Goal: Information Seeking & Learning: Learn about a topic

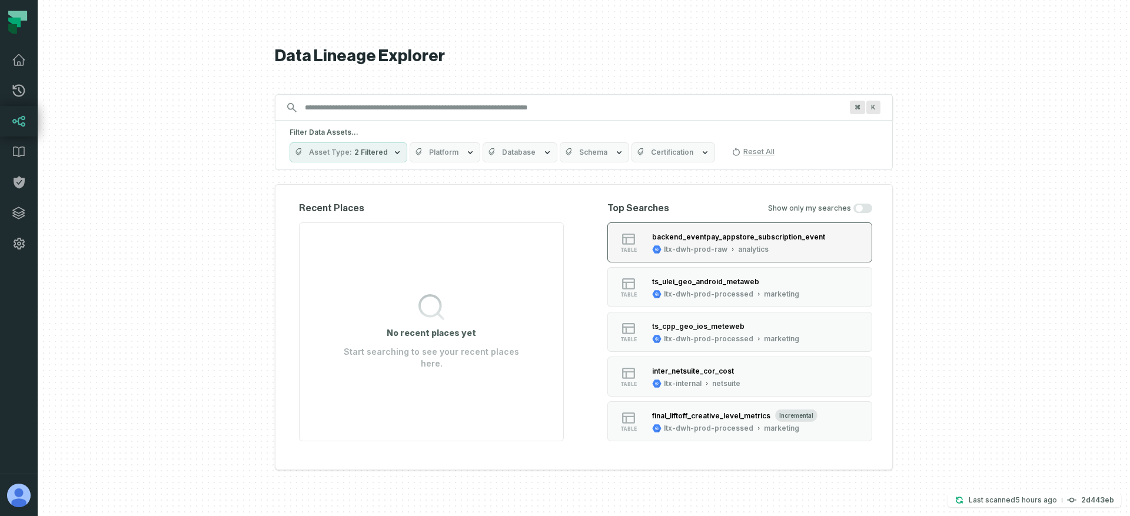
click at [731, 245] on div "ltx-dwh-prod-raw analytics" at bounding box center [710, 249] width 116 height 9
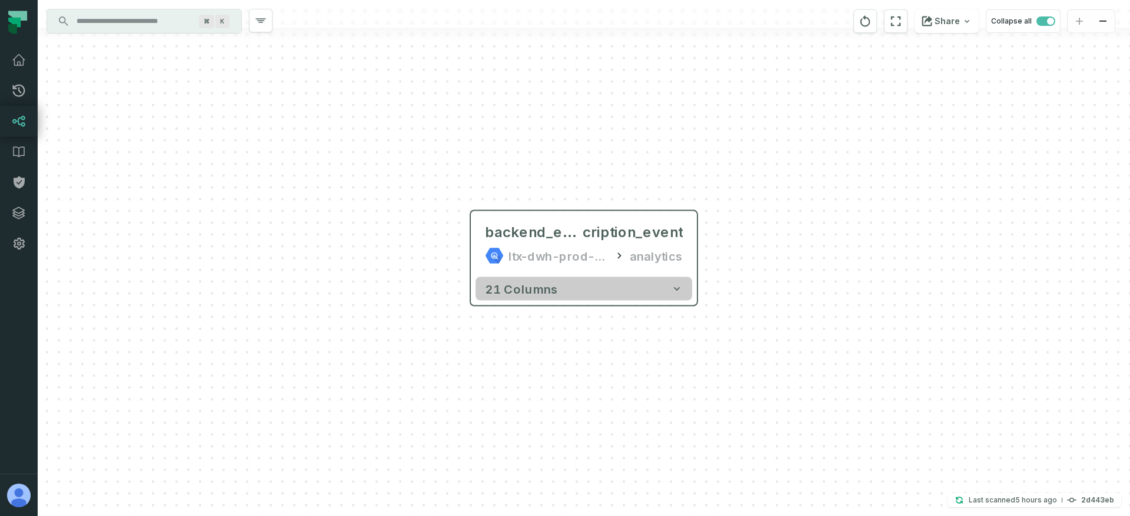
click at [594, 281] on button "21 columns" at bounding box center [583, 289] width 217 height 24
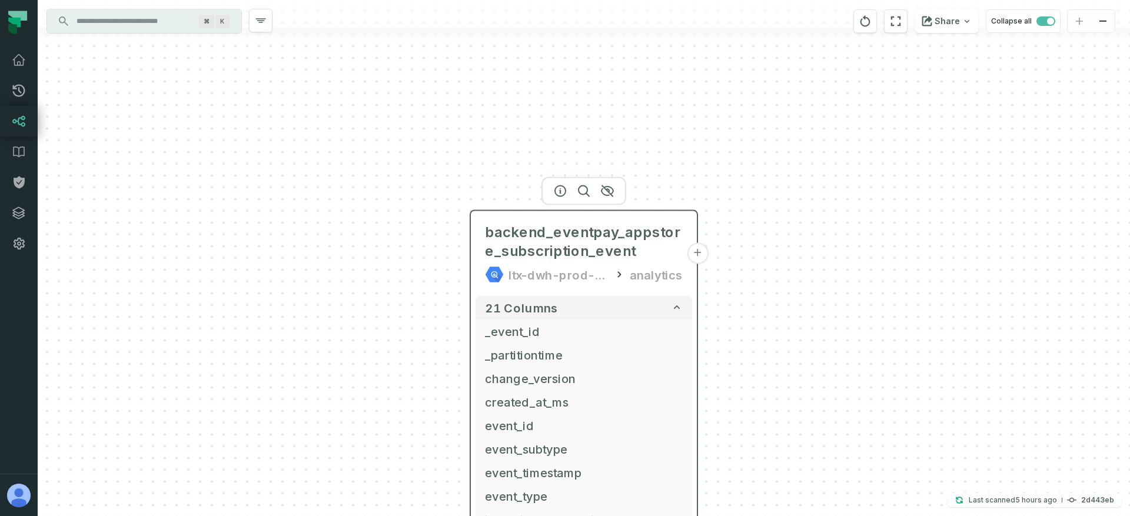
click at [702, 254] on button "+" at bounding box center [697, 253] width 21 height 21
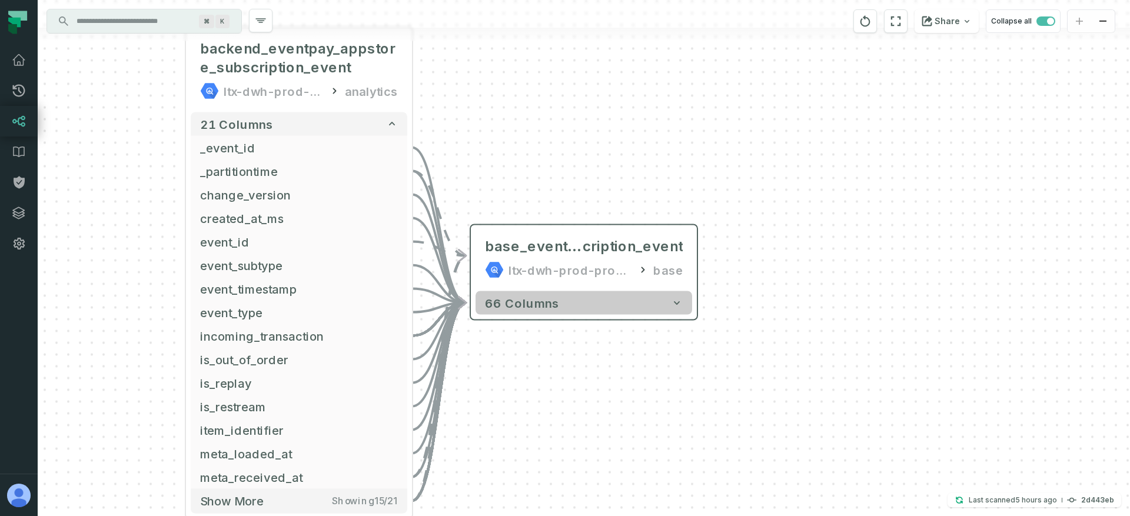
click at [647, 304] on button "66 columns" at bounding box center [583, 303] width 217 height 24
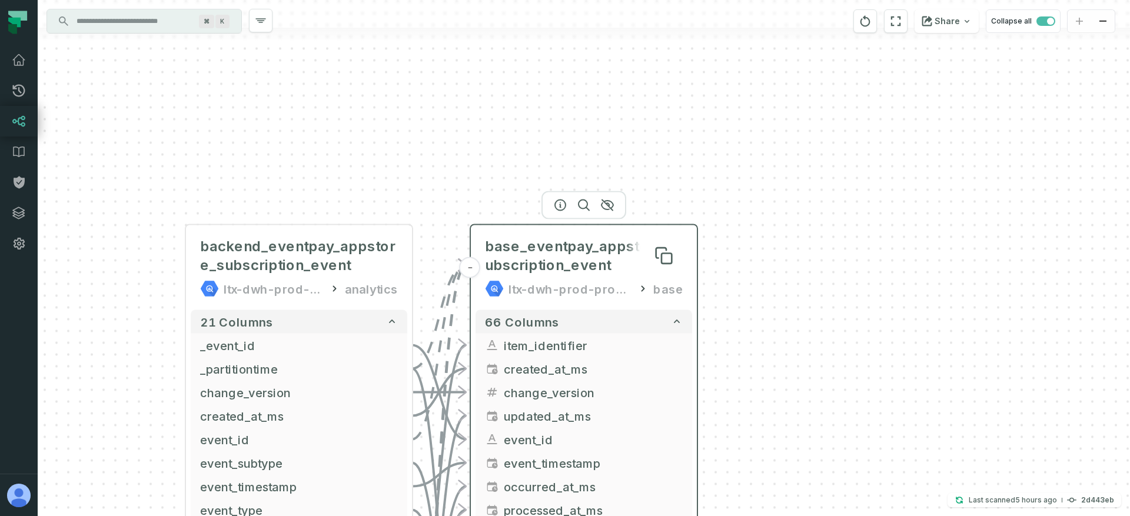
click at [504, 262] on span "base_eventpay_appstore_subscription_event" at bounding box center [584, 256] width 198 height 38
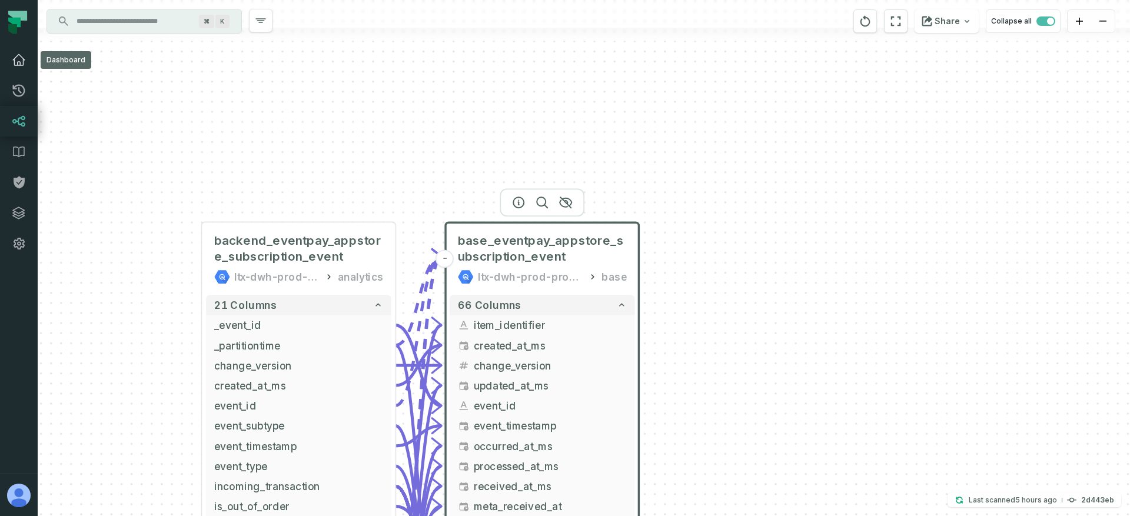
click at [16, 60] on icon at bounding box center [19, 60] width 14 height 14
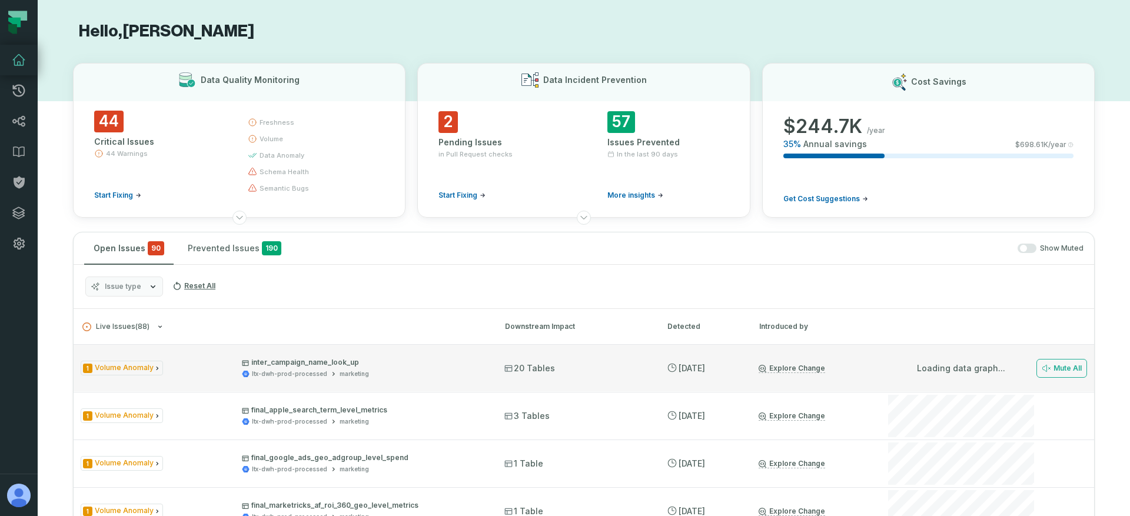
click at [196, 351] on div "1 Volume Anomaly inter_campaign_name_look_up ltx-dwh-prod-processed marketing 2…" at bounding box center [584, 367] width 1020 height 47
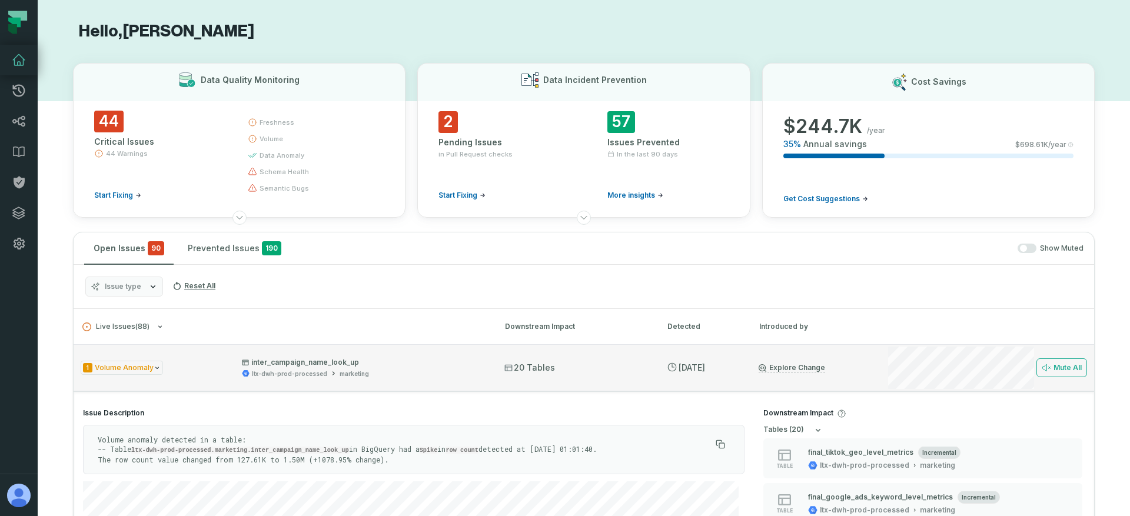
click at [211, 361] on div "1 Volume Anomaly inter_campaign_name_look_up ltx-dwh-prod-processed marketing" at bounding box center [282, 368] width 402 height 21
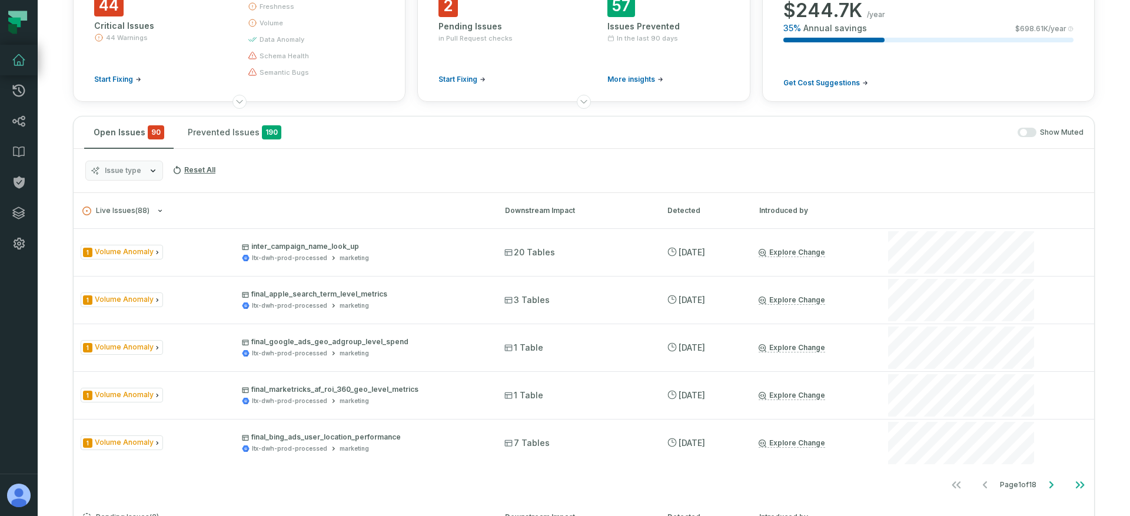
scroll to position [237, 0]
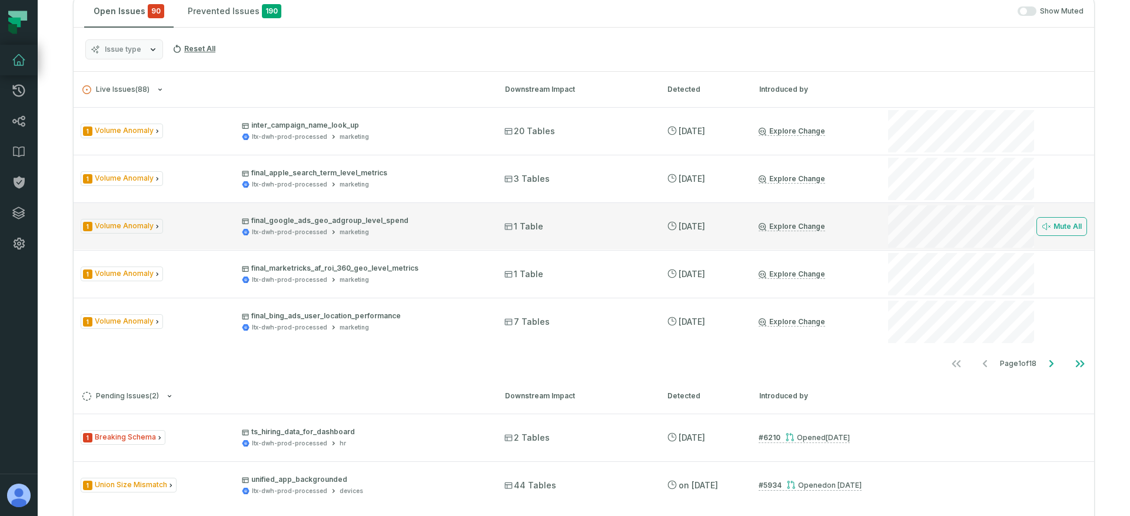
click at [215, 227] on div "1 Volume Anomaly final_google_ads_geo_adgroup_level_spend ltx-dwh-prod-processe…" at bounding box center [282, 226] width 402 height 21
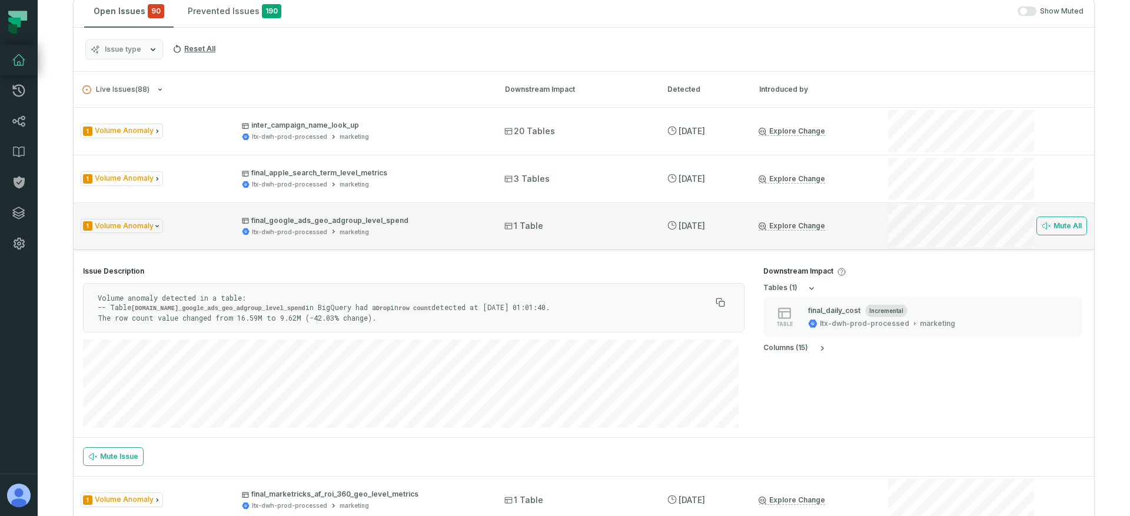
click at [215, 227] on div "1 Volume Anomaly final_google_ads_geo_adgroup_level_spend ltx-dwh-prod-processe…" at bounding box center [282, 226] width 402 height 21
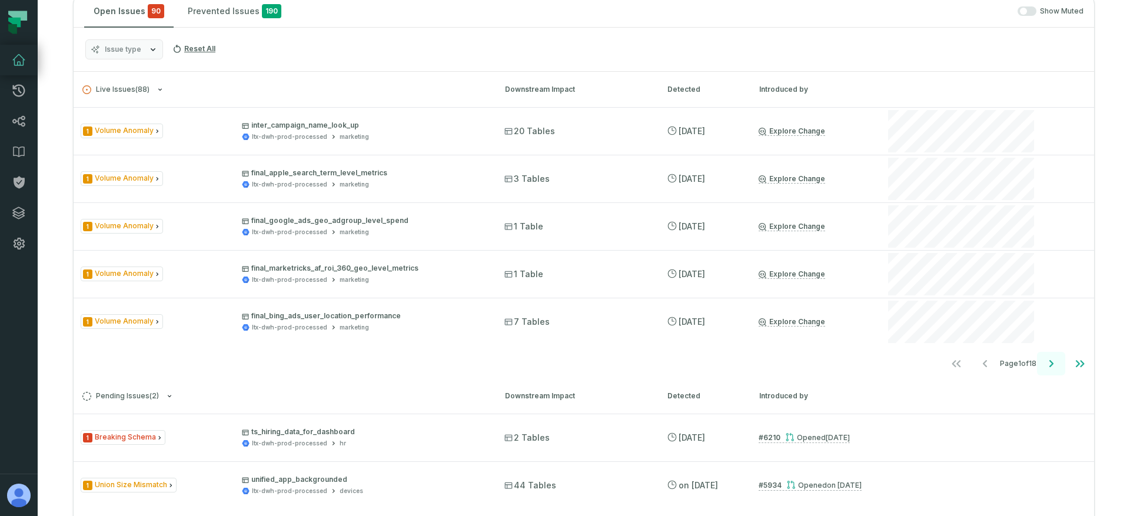
click at [1044, 358] on icon "Go to next page" at bounding box center [1051, 364] width 14 height 14
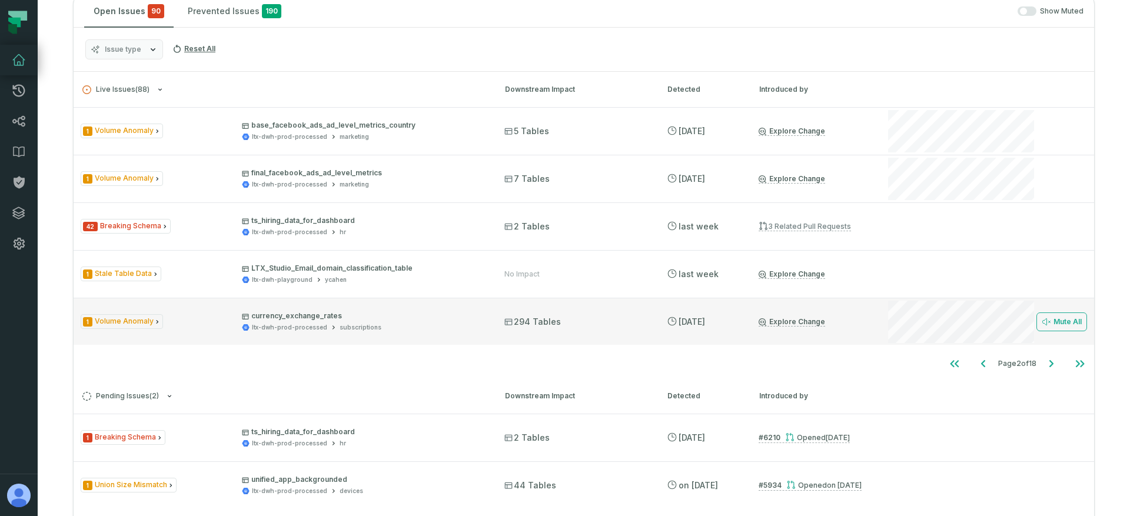
scroll to position [204, 0]
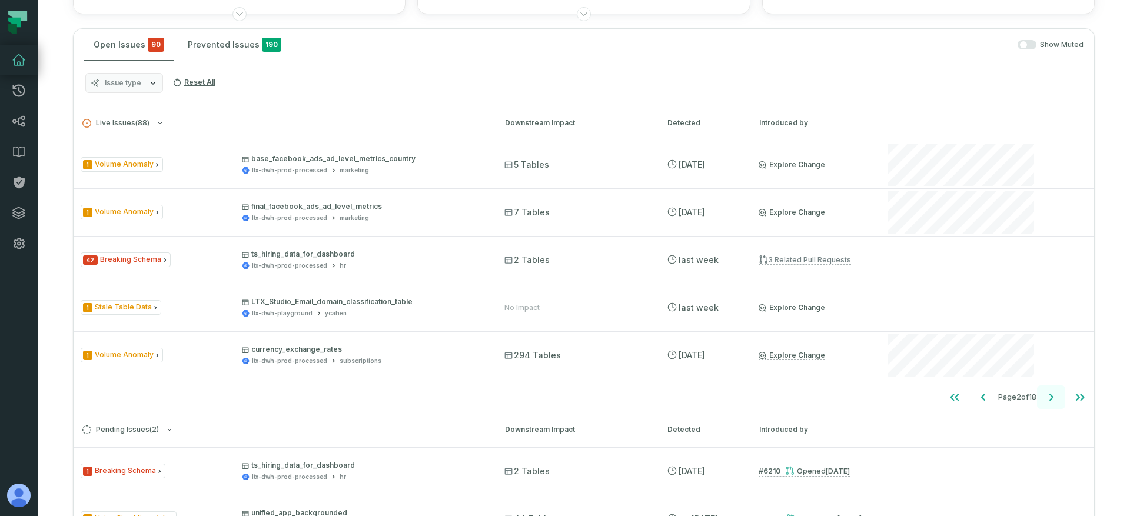
click at [1051, 395] on button "Go to next page" at bounding box center [1051, 397] width 28 height 24
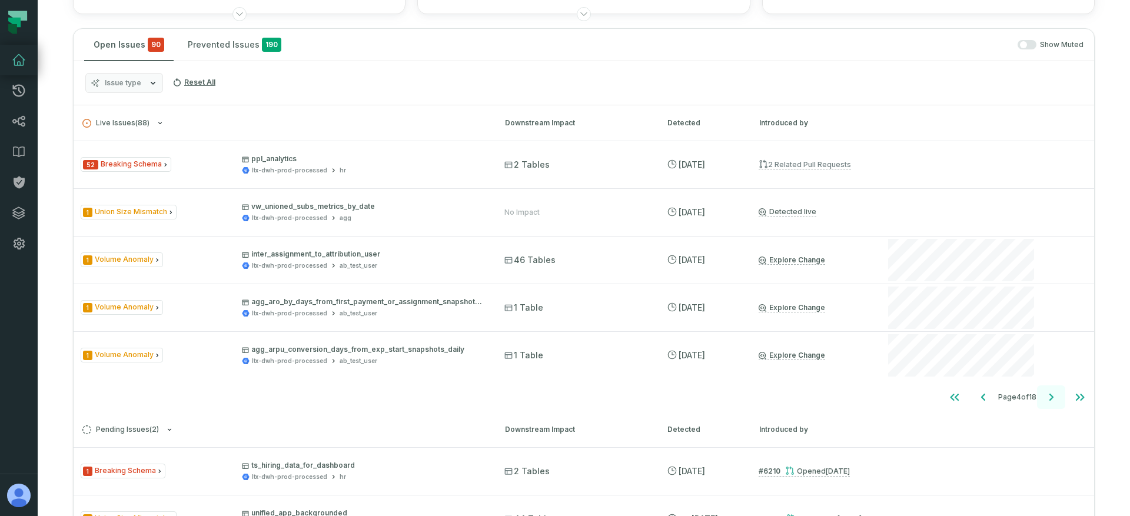
click at [1048, 396] on icon "Go to next page" at bounding box center [1051, 397] width 14 height 14
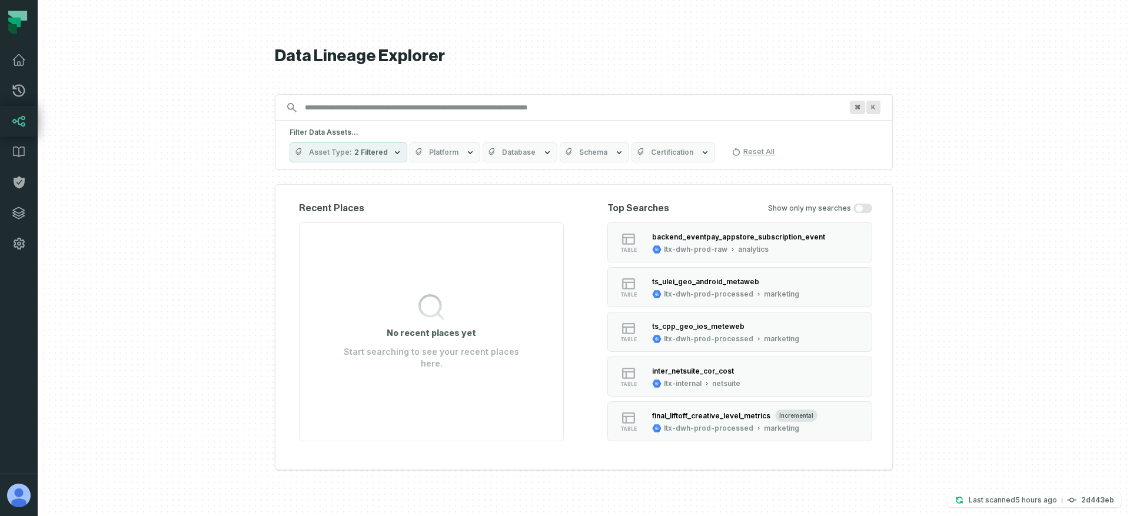
click at [447, 152] on span "Platform" at bounding box center [443, 152] width 29 height 9
click at [368, 151] on span "2 Filtered" at bounding box center [371, 152] width 34 height 9
click at [432, 146] on button "Platform" at bounding box center [444, 152] width 71 height 20
click at [387, 148] on button "Asset Type 2 Filtered" at bounding box center [348, 152] width 118 height 20
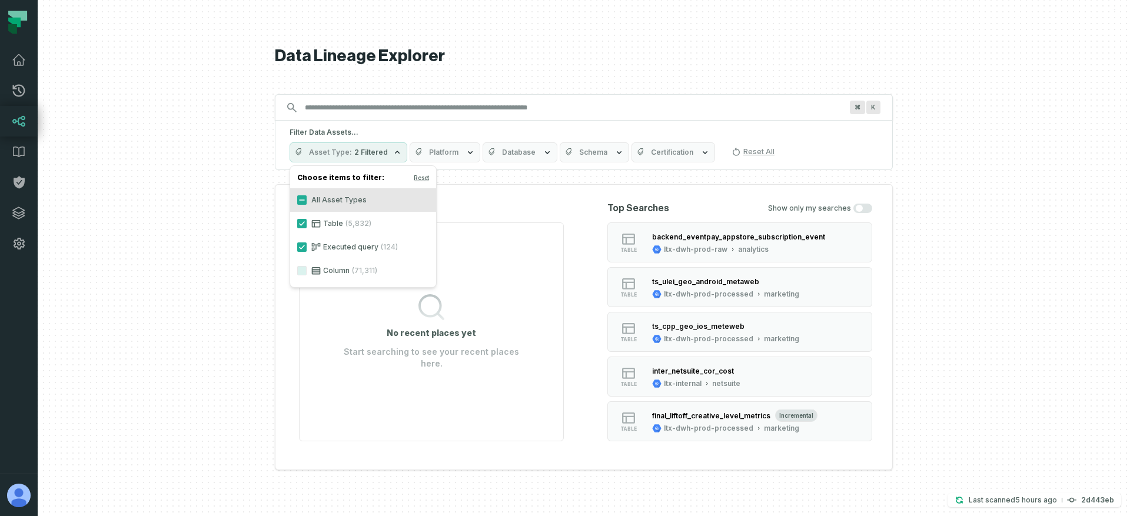
click at [436, 145] on button "Platform" at bounding box center [444, 152] width 71 height 20
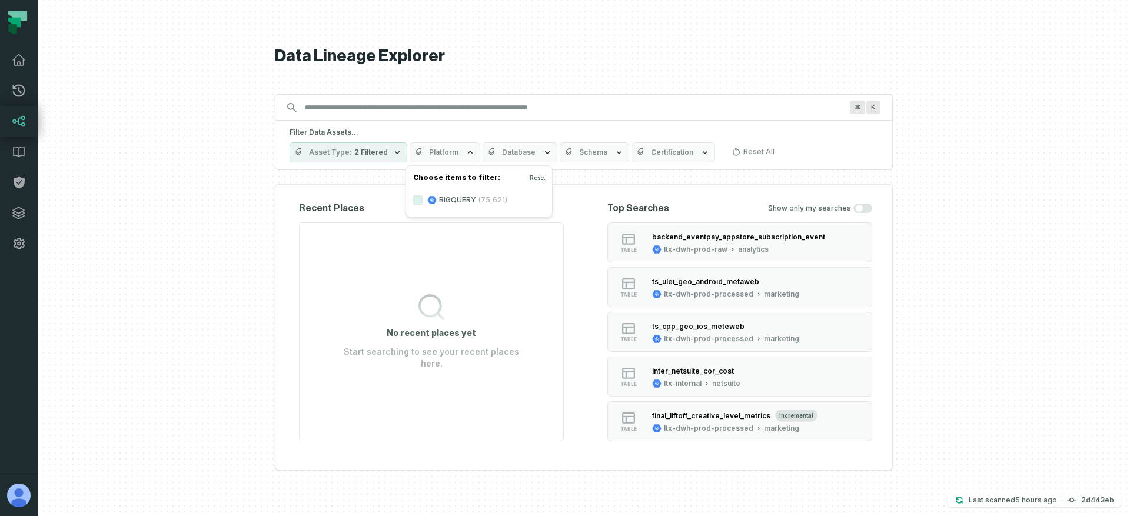
click at [506, 151] on span "Database" at bounding box center [519, 152] width 34 height 9
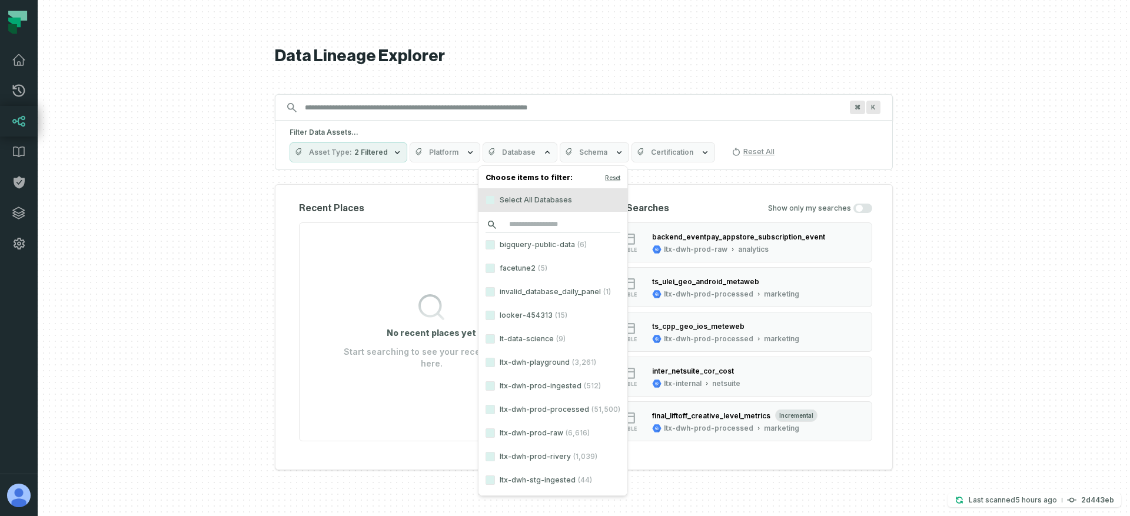
click at [548, 225] on input "search" at bounding box center [552, 225] width 135 height 16
click at [583, 159] on button "Schema" at bounding box center [594, 152] width 69 height 20
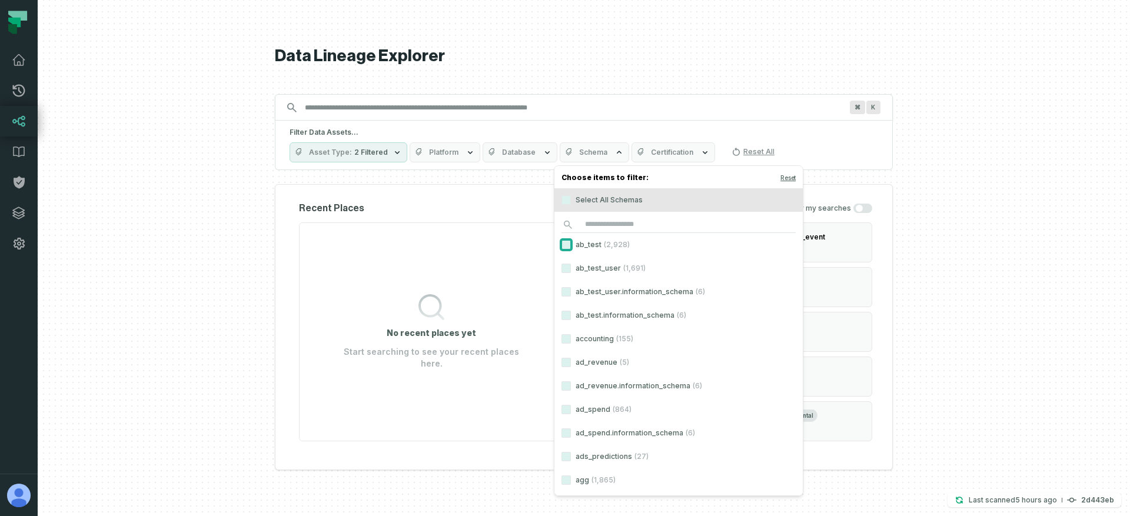
click at [568, 245] on button "ab_test (2,928)" at bounding box center [565, 244] width 9 height 9
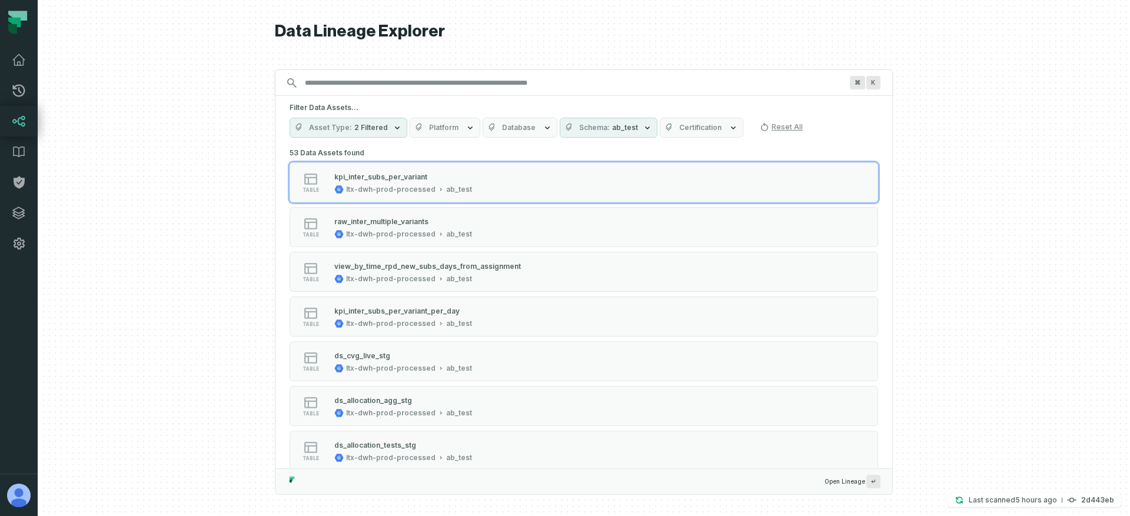
click at [333, 121] on button "Asset Type 2 Filtered" at bounding box center [348, 128] width 118 height 20
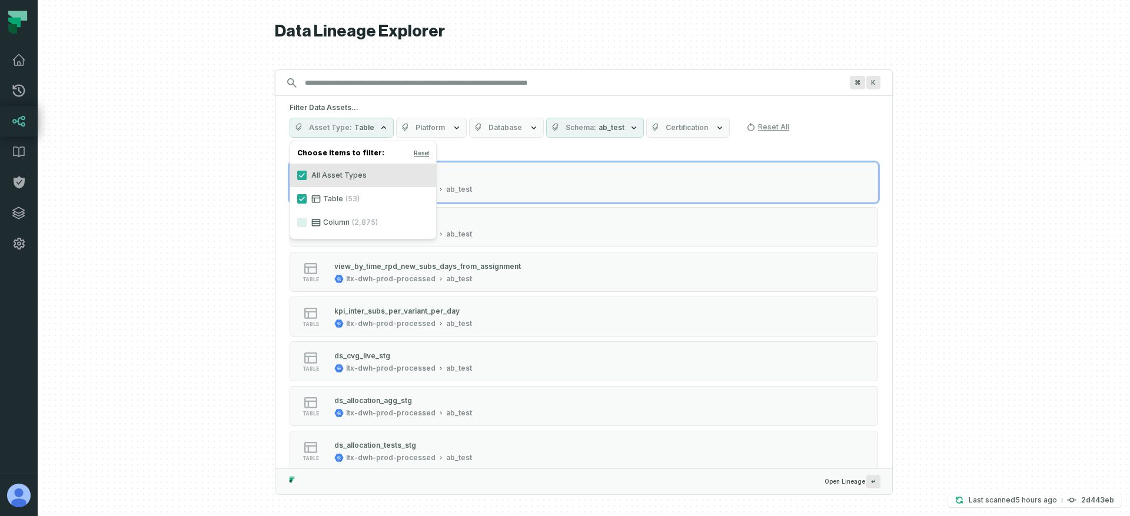
click at [629, 129] on icon "button" at bounding box center [633, 127] width 9 height 9
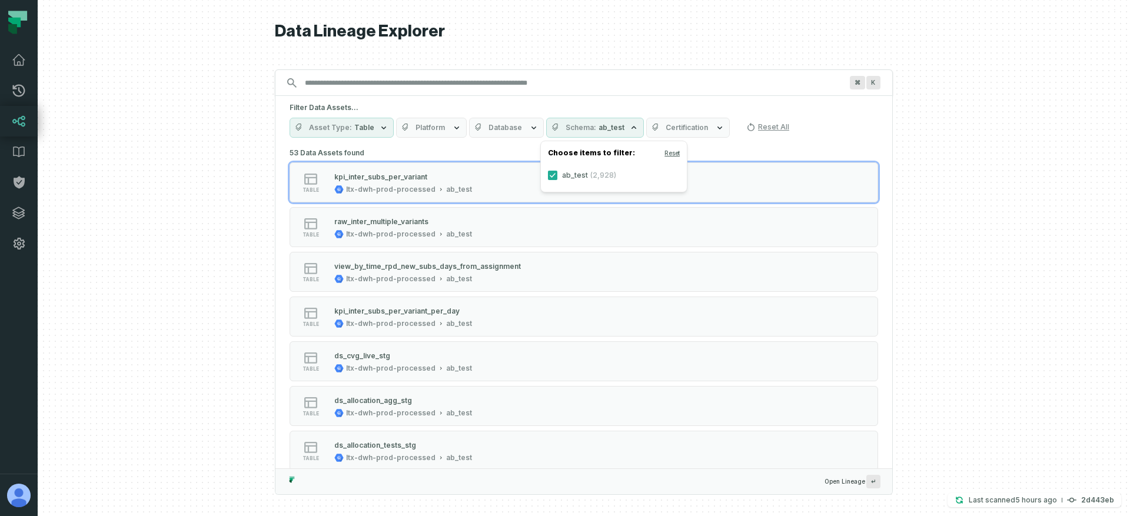
click at [374, 131] on button "Asset Type Table" at bounding box center [341, 128] width 104 height 20
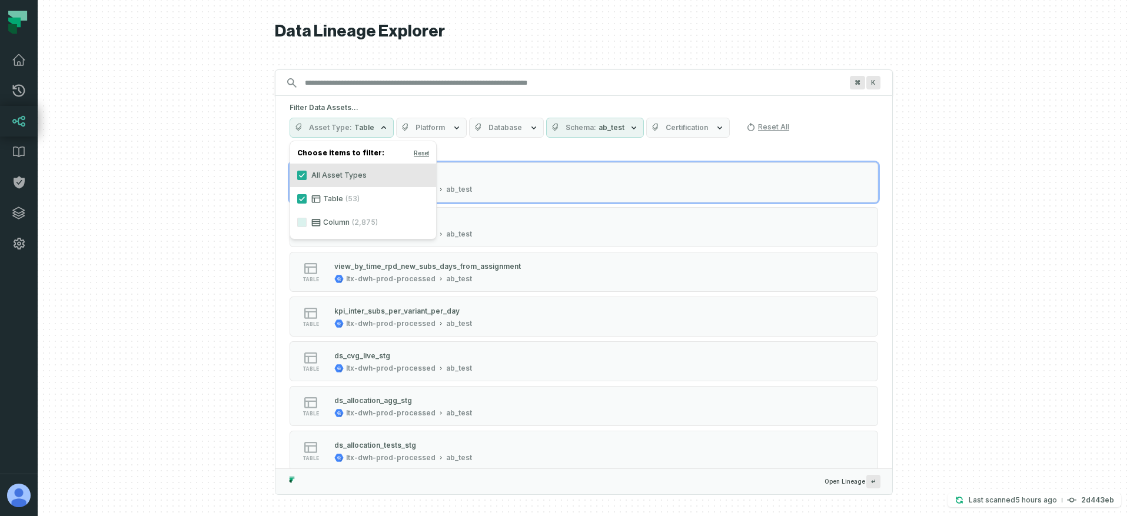
click at [374, 131] on button "Asset Type Table" at bounding box center [341, 128] width 104 height 20
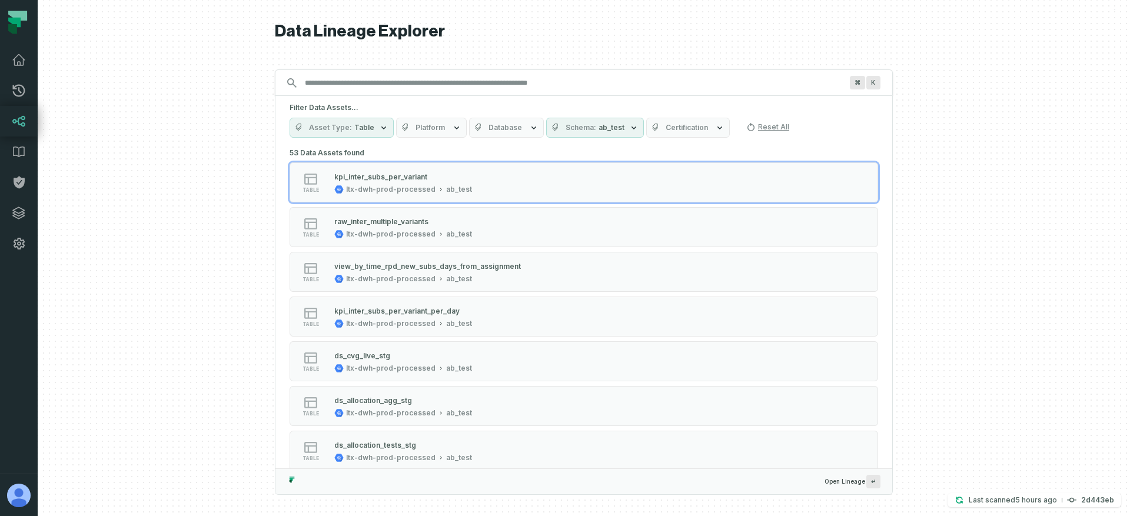
click at [599, 128] on span "ab_test" at bounding box center [611, 127] width 26 height 9
click at [600, 126] on span "ab_test" at bounding box center [611, 127] width 26 height 9
click at [601, 126] on span "ab_test" at bounding box center [611, 127] width 26 height 9
click at [684, 118] on button "Certification" at bounding box center [688, 128] width 84 height 20
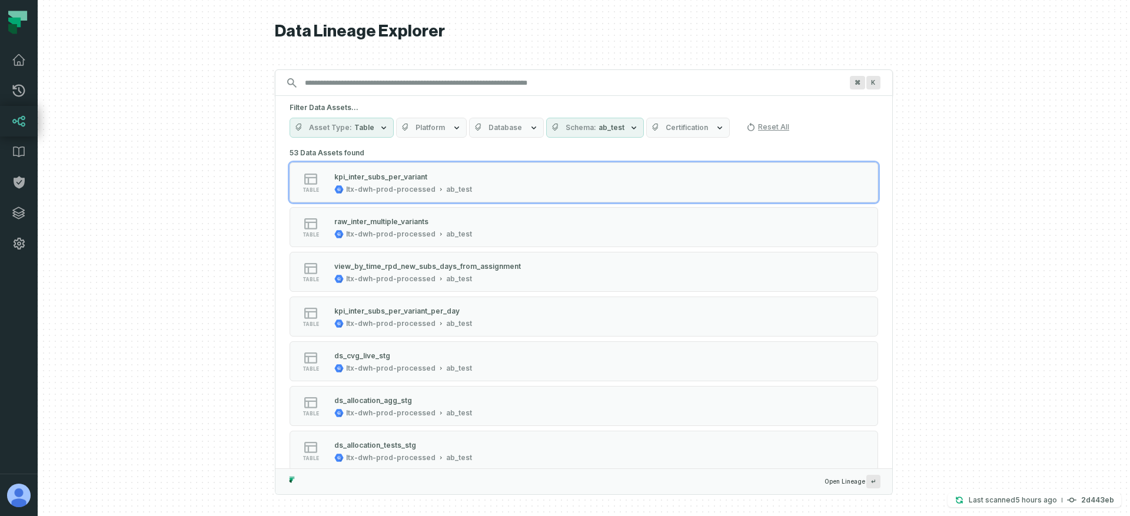
click at [511, 124] on span "Database" at bounding box center [505, 127] width 34 height 9
click at [505, 177] on label "ltx-dwh-prod-processed (2,928)" at bounding box center [538, 176] width 146 height 24
click at [482, 177] on button "ltx-dwh-prod-processed (2,928)" at bounding box center [476, 175] width 9 height 9
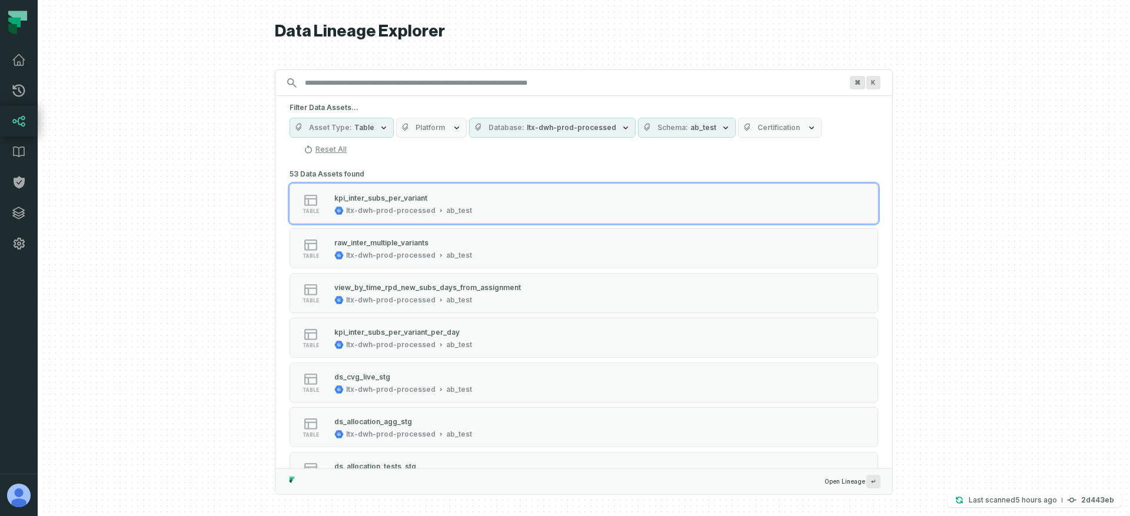
click at [776, 126] on span "Certification" at bounding box center [778, 127] width 42 height 9
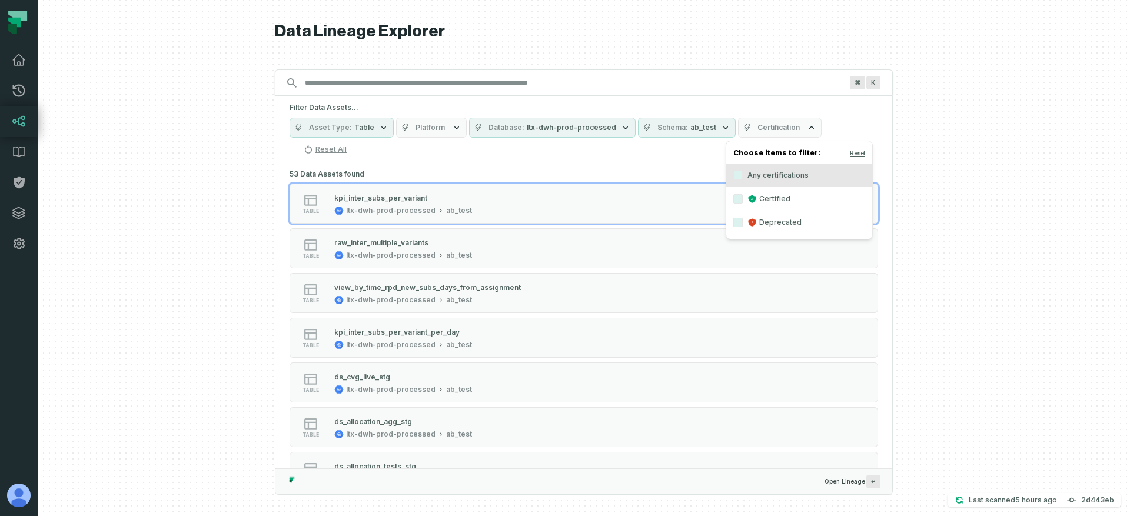
click at [776, 126] on span "Certification" at bounding box center [778, 127] width 42 height 9
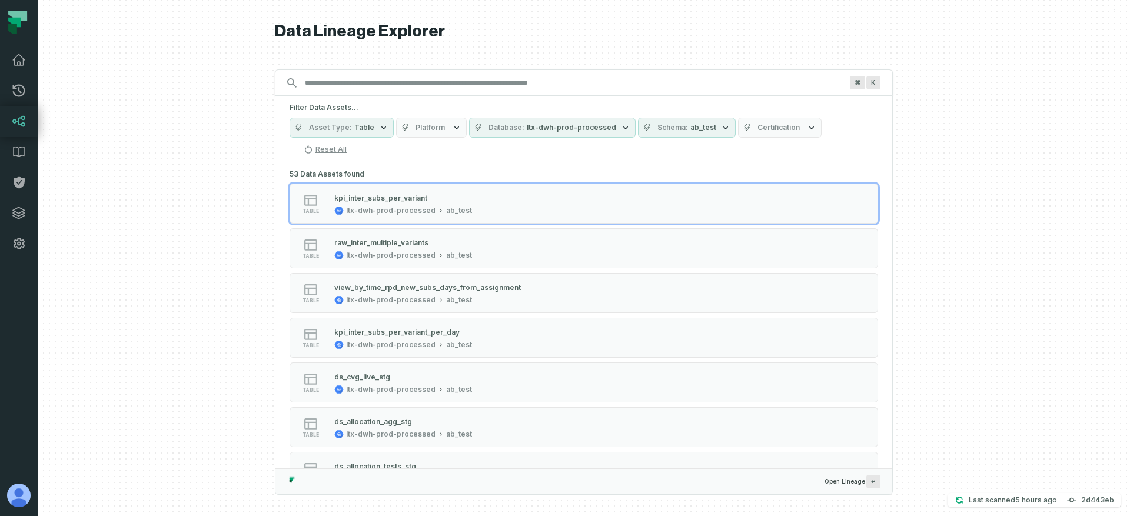
click at [435, 126] on span "Platform" at bounding box center [429, 127] width 29 height 9
click at [548, 127] on span "ltx-dwh-prod-processed" at bounding box center [571, 127] width 89 height 9
click at [351, 140] on button "Reset All" at bounding box center [325, 149] width 52 height 19
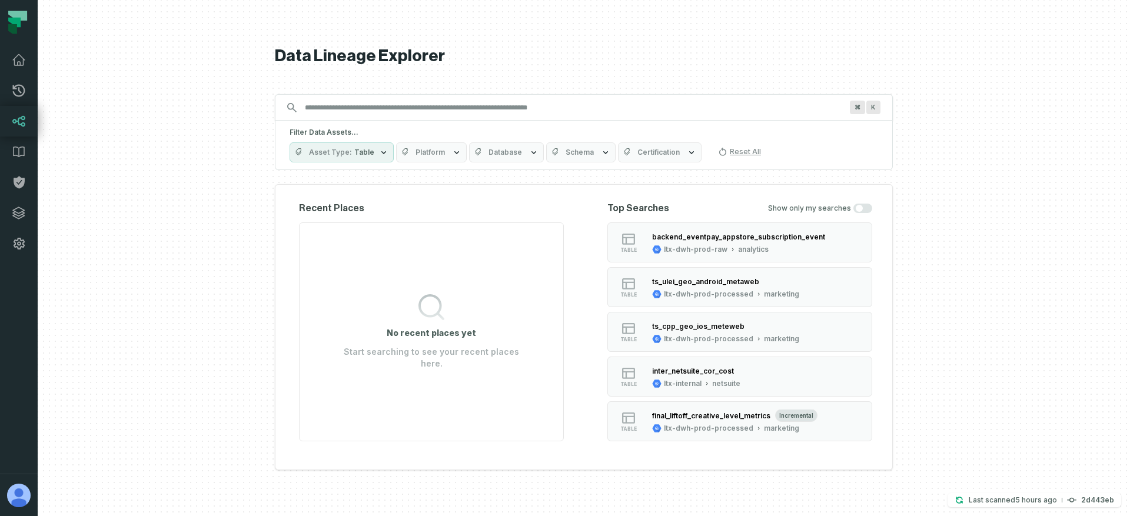
click at [346, 153] on span "Asset Type" at bounding box center [330, 152] width 43 height 9
click at [726, 152] on button "Reset All" at bounding box center [739, 151] width 52 height 19
click at [737, 151] on button "Reset All" at bounding box center [753, 151] width 52 height 19
click at [335, 148] on span "Asset Type" at bounding box center [330, 152] width 43 height 9
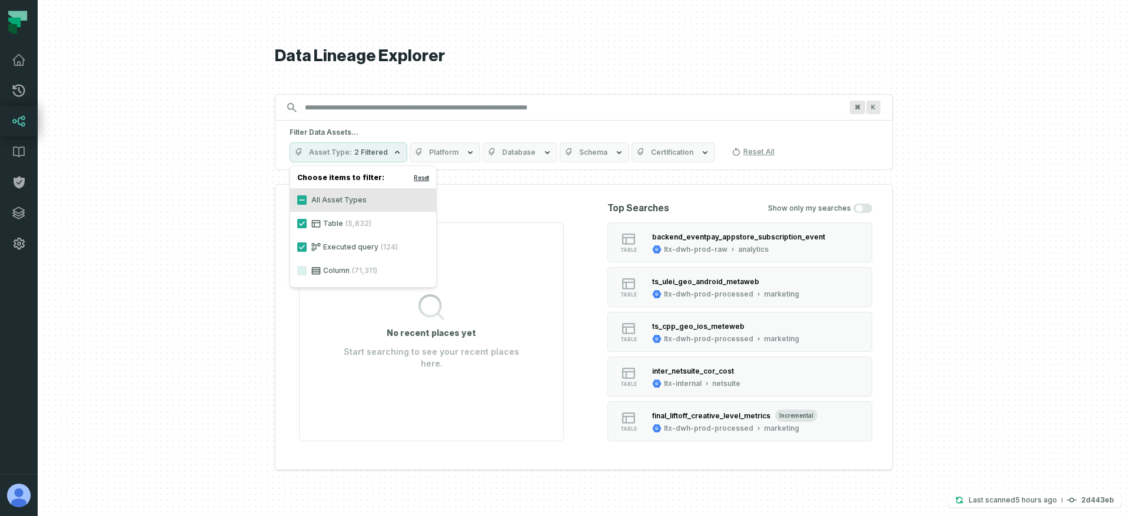
click at [422, 178] on button "Reset" at bounding box center [421, 177] width 15 height 9
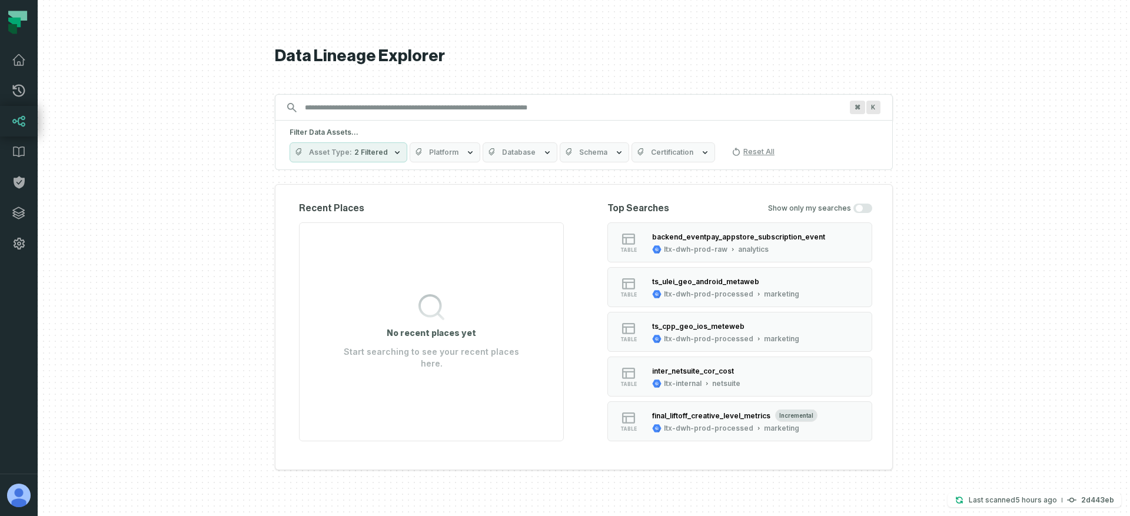
click at [502, 151] on span "Database" at bounding box center [519, 152] width 34 height 9
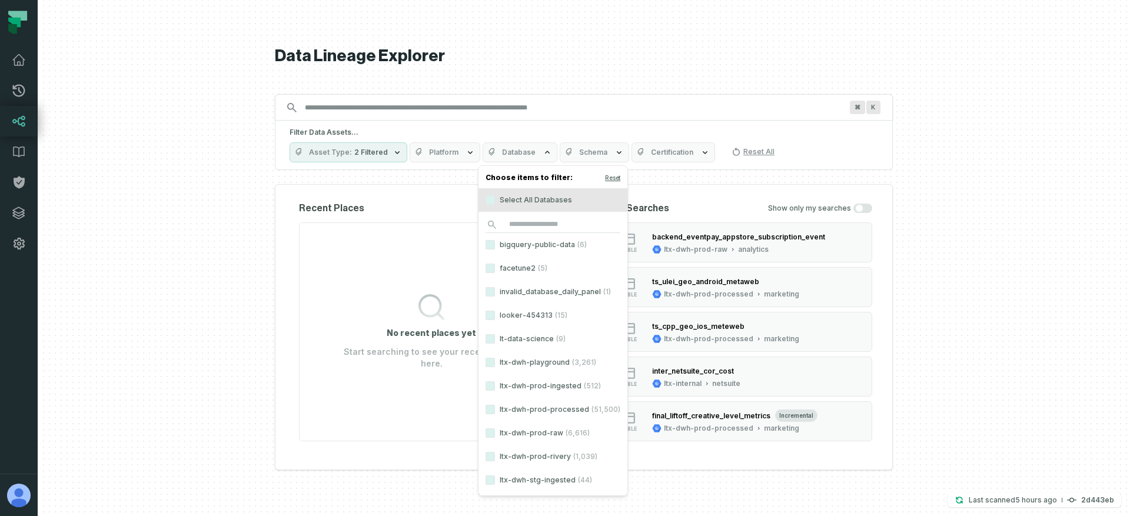
click at [502, 151] on span "Database" at bounding box center [519, 152] width 34 height 9
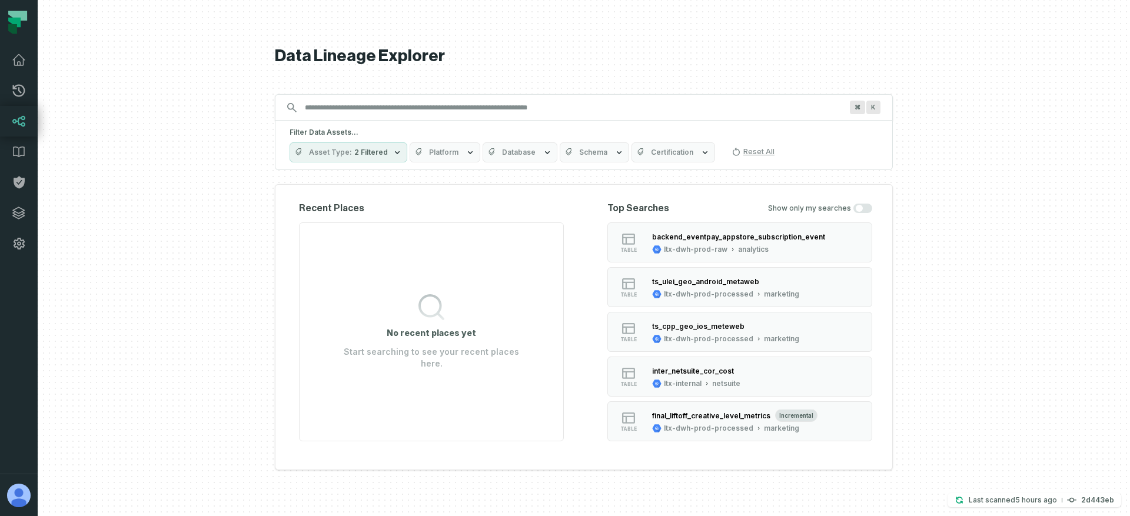
click at [375, 149] on span "2 Filtered" at bounding box center [371, 152] width 34 height 9
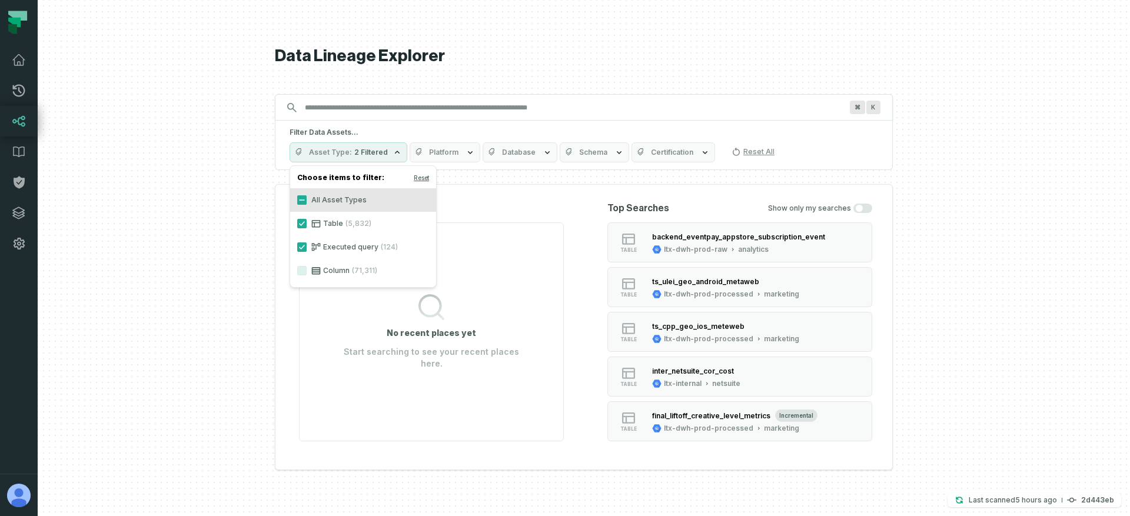
click at [542, 155] on icon "button" at bounding box center [546, 152] width 9 height 9
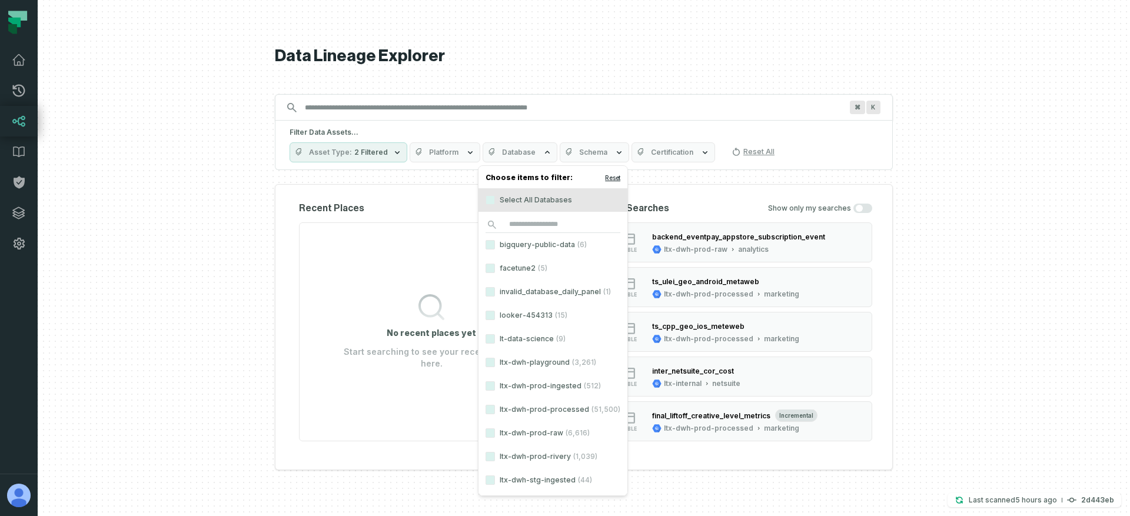
click at [608, 177] on button "Reset" at bounding box center [612, 177] width 15 height 9
click at [374, 152] on span "2 Filtered" at bounding box center [371, 152] width 34 height 9
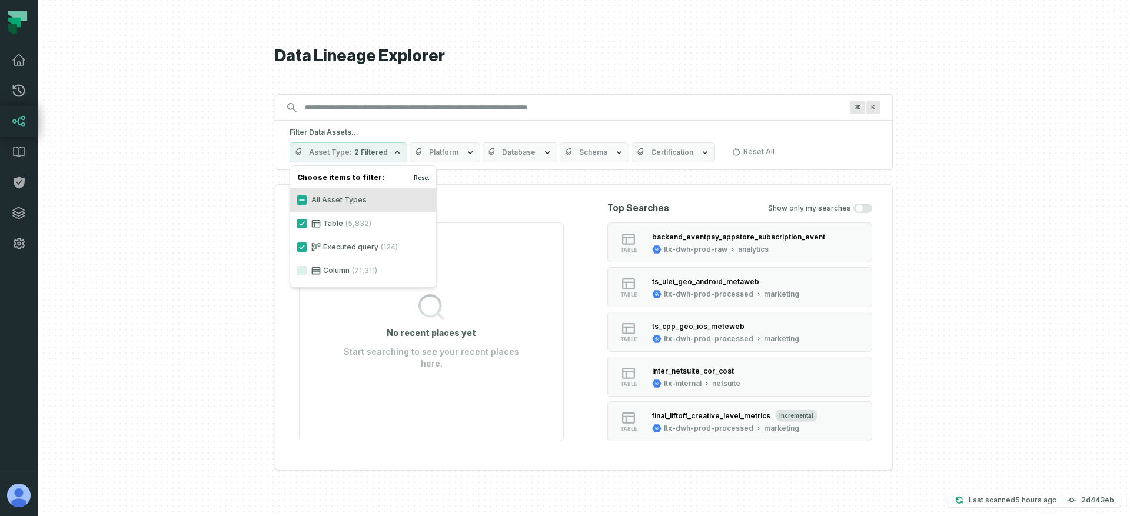
click at [418, 178] on button "Reset" at bounding box center [421, 177] width 15 height 9
click at [502, 155] on span "Database" at bounding box center [519, 152] width 34 height 9
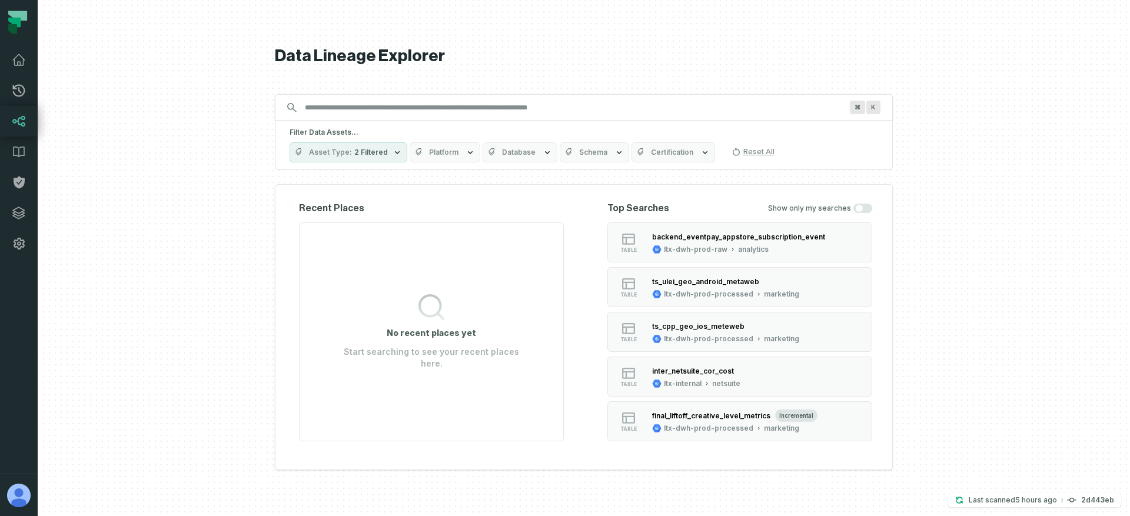
click at [448, 148] on span "Platform" at bounding box center [443, 152] width 29 height 9
click at [351, 149] on button "Asset Type 2 Filtered" at bounding box center [348, 152] width 118 height 20
click at [434, 153] on span "Platform" at bounding box center [443, 152] width 29 height 9
click at [369, 158] on button "Asset Type 2 Filtered" at bounding box center [348, 152] width 118 height 20
click at [517, 157] on button "Database" at bounding box center [519, 152] width 75 height 20
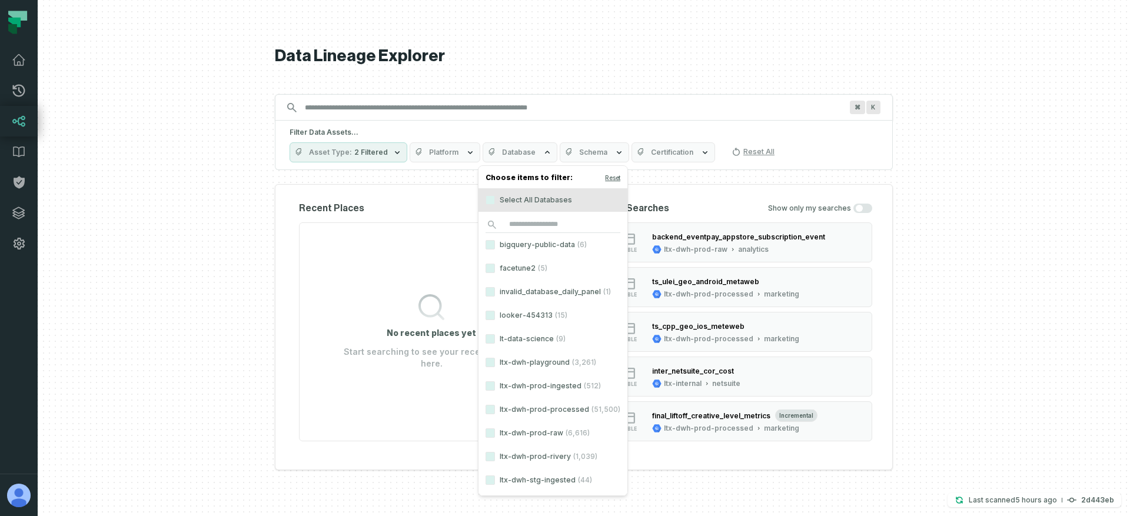
click at [517, 157] on button "Database" at bounding box center [519, 152] width 75 height 20
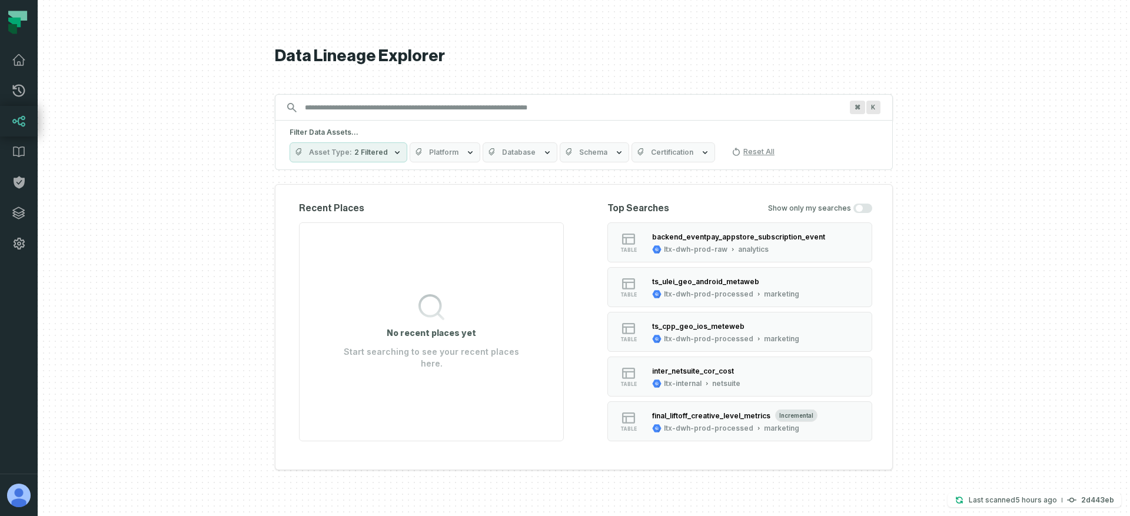
click at [652, 148] on span "Certification" at bounding box center [672, 152] width 42 height 9
click at [565, 155] on icon "button" at bounding box center [569, 152] width 9 height 9
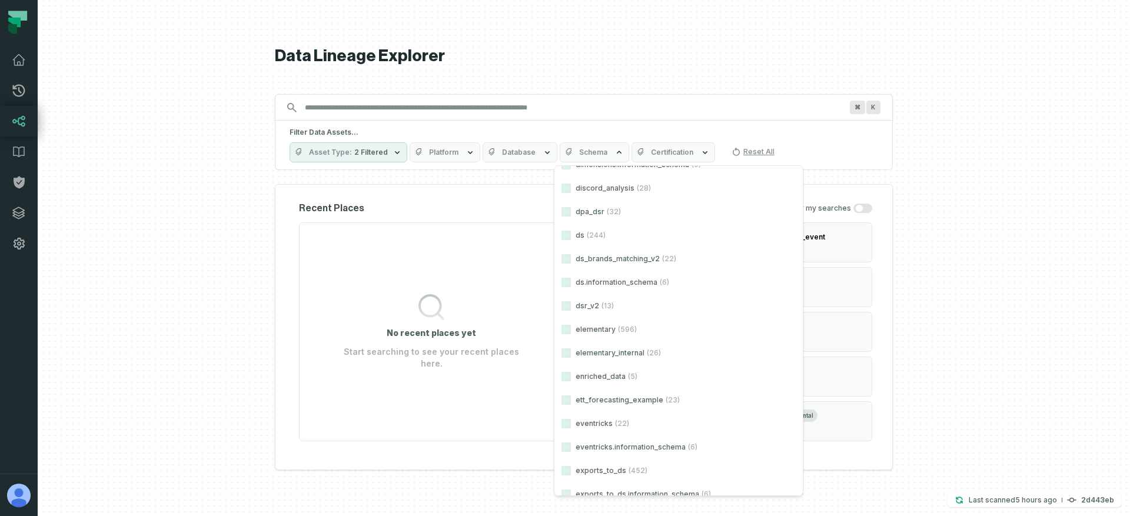
scroll to position [3425, 0]
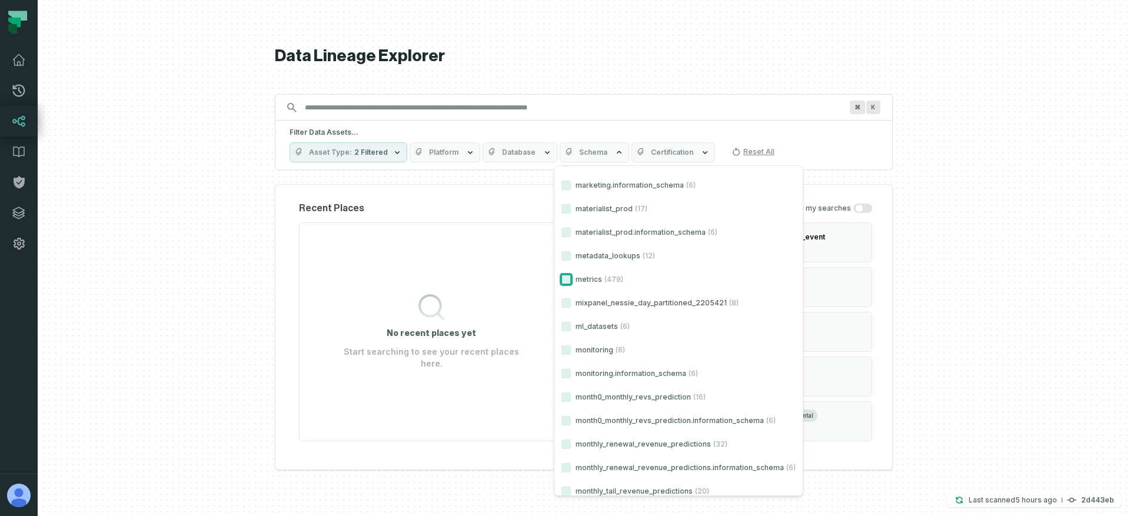
click at [565, 277] on button "metrics (479)" at bounding box center [565, 279] width 9 height 9
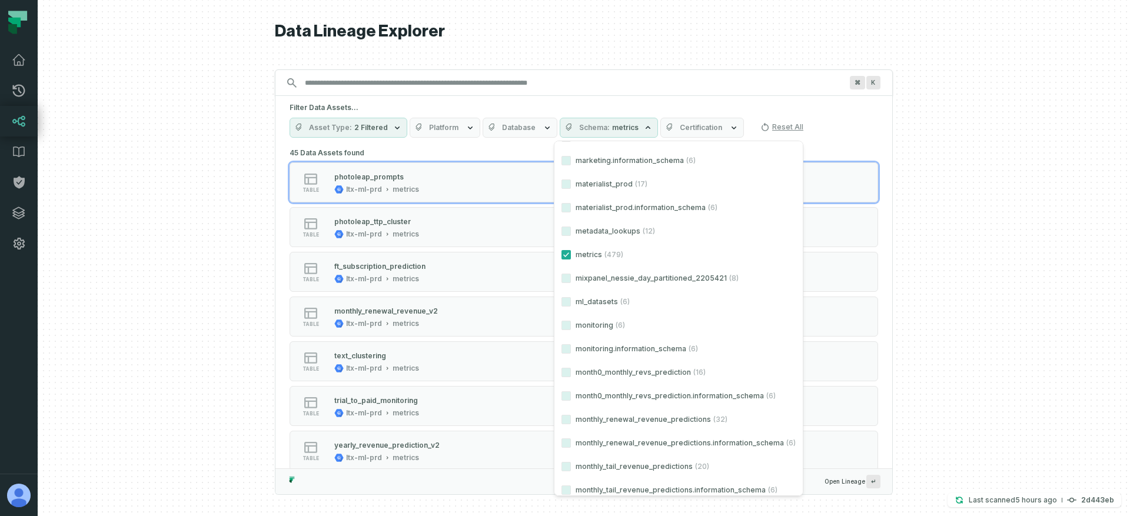
click at [234, 195] on div at bounding box center [584, 258] width 1092 height 516
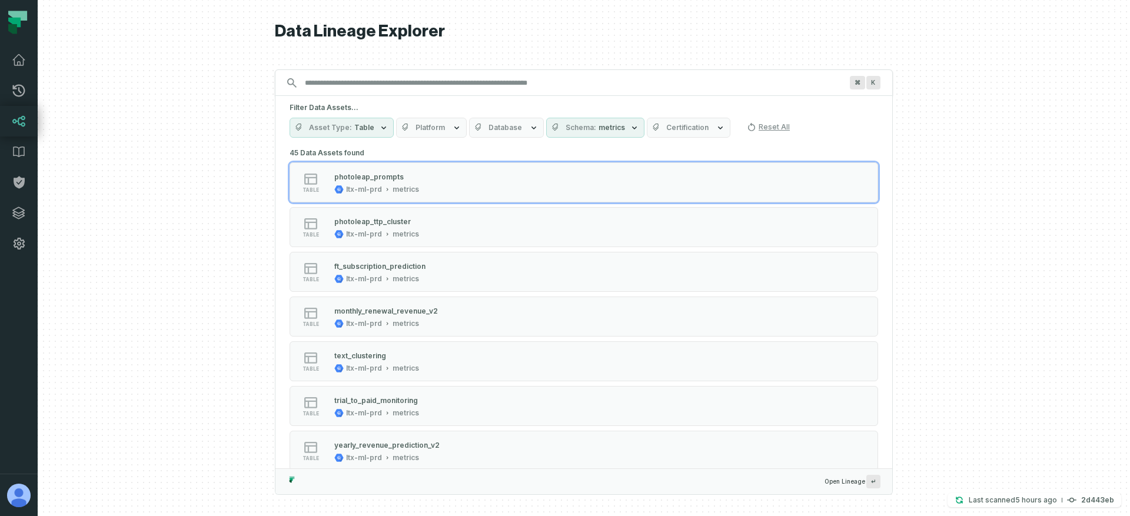
click at [341, 134] on button "Asset Type Table" at bounding box center [341, 128] width 104 height 20
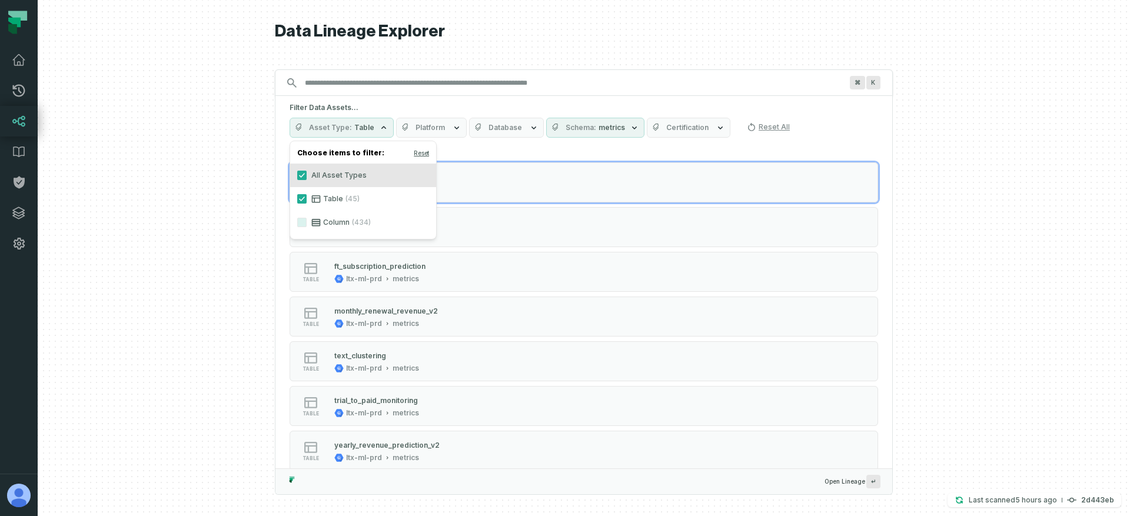
click at [341, 134] on button "Asset Type Table" at bounding box center [341, 128] width 104 height 20
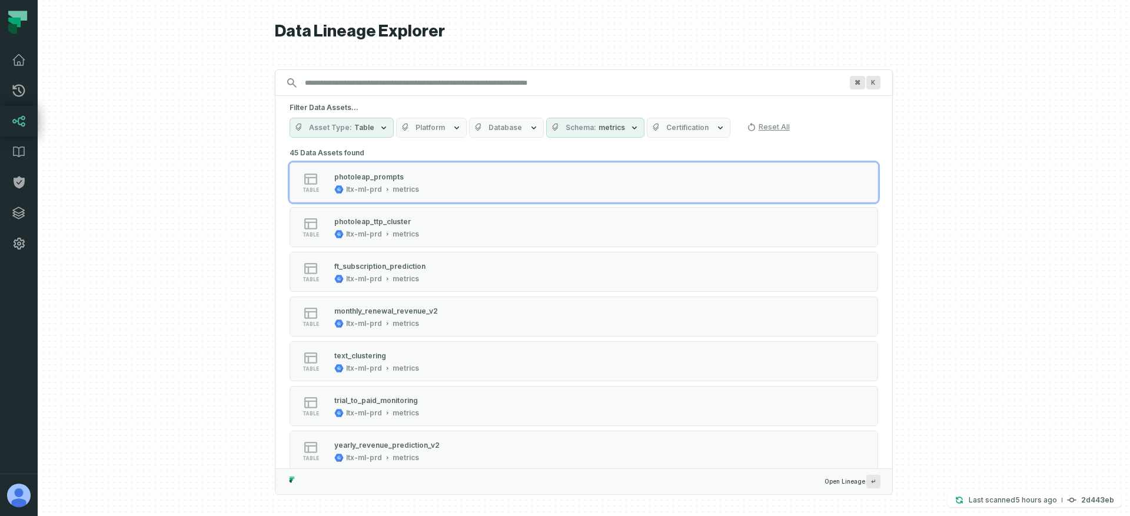
click at [359, 121] on button "Asset Type Table" at bounding box center [341, 128] width 104 height 20
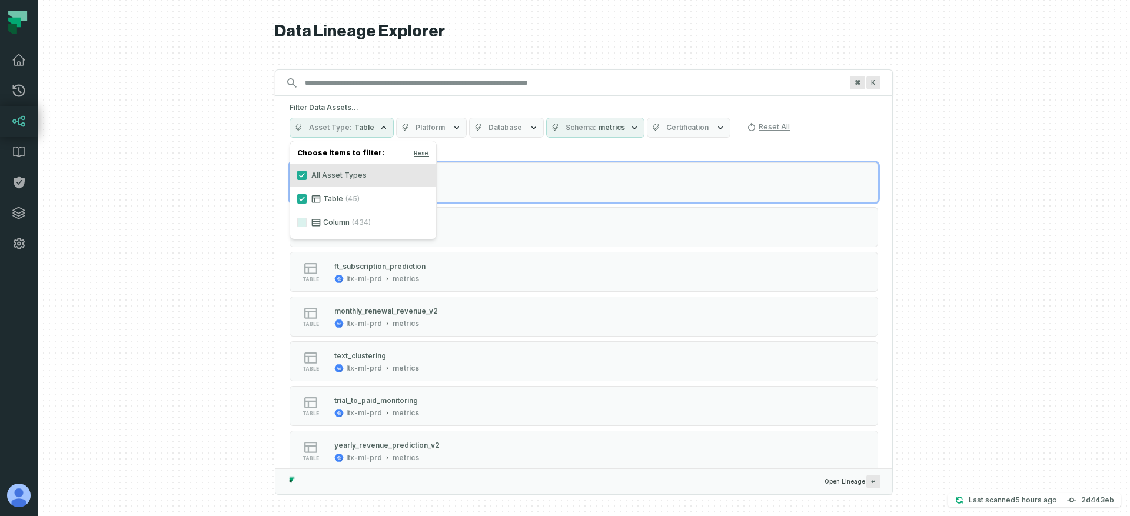
click at [359, 121] on button "Asset Type Table" at bounding box center [341, 128] width 104 height 20
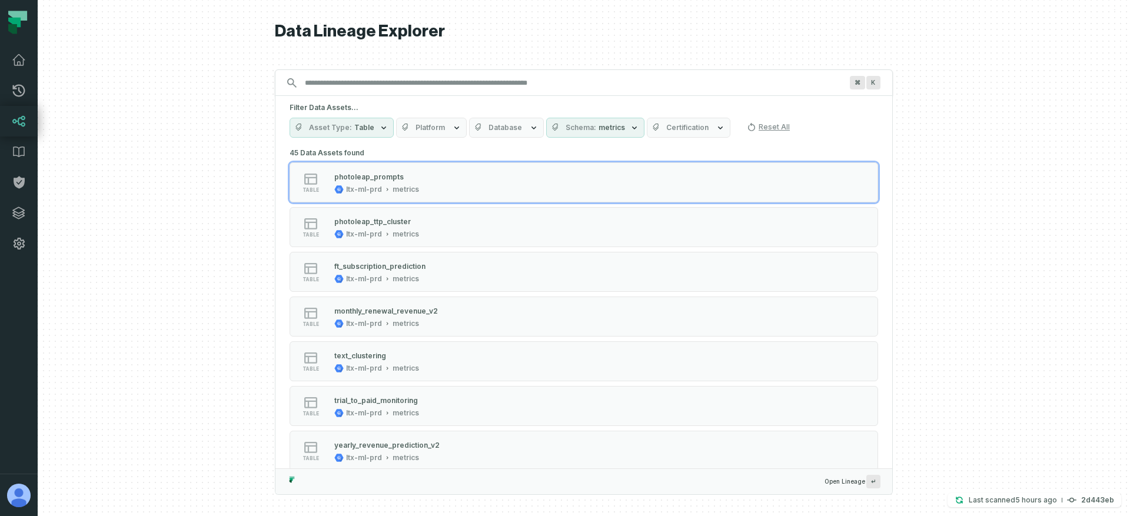
click at [435, 125] on span "Platform" at bounding box center [429, 127] width 29 height 9
click at [355, 126] on span "Table" at bounding box center [364, 127] width 20 height 9
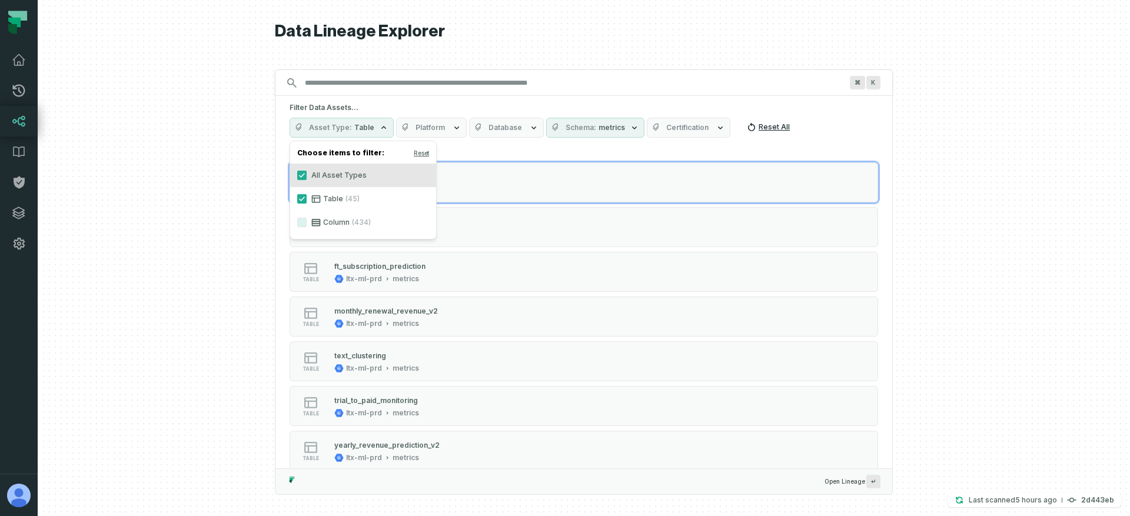
click at [763, 129] on button "Reset All" at bounding box center [768, 127] width 52 height 19
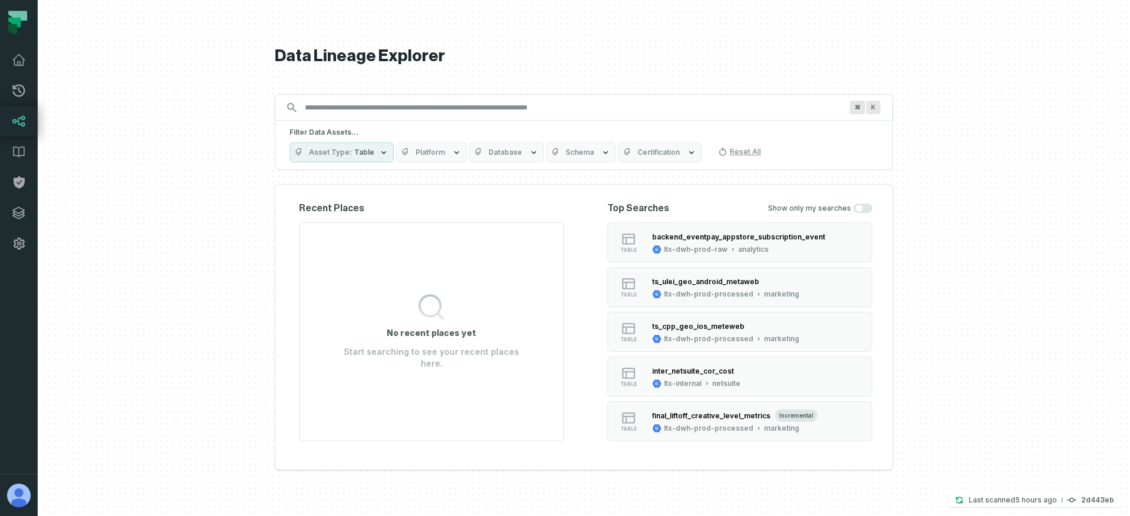
click at [480, 87] on div "Data Lineage Explorer Search for assets across the organization ⌘ K Filter Data…" at bounding box center [584, 258] width 618 height 516
